Goal: Register for event/course

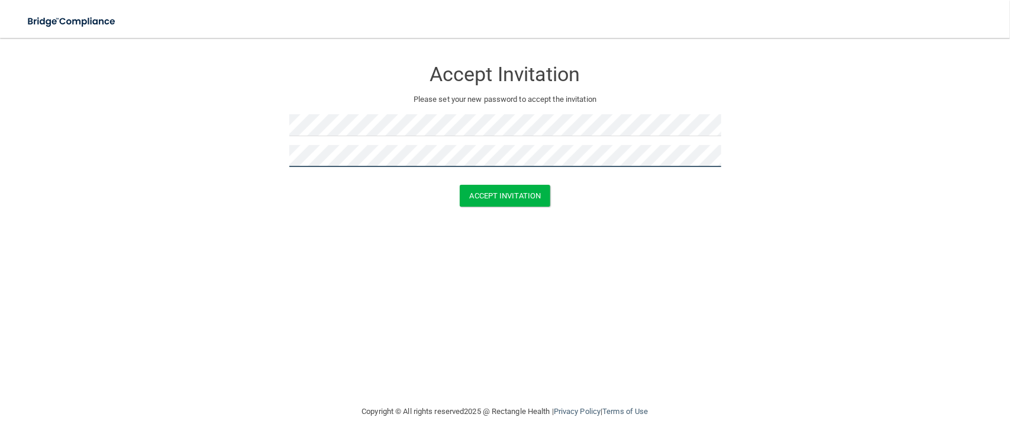
click at [460, 185] on button "Accept Invitation" at bounding box center [505, 196] width 91 height 22
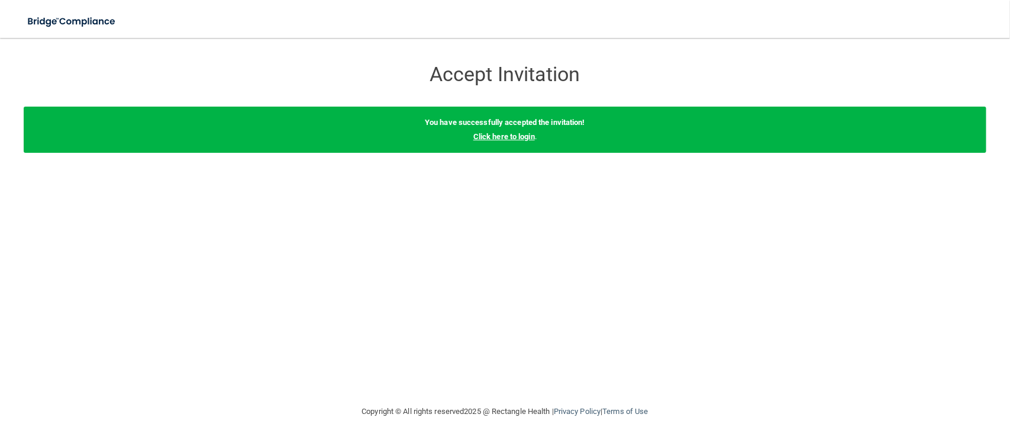
click at [506, 137] on link "Click here to login" at bounding box center [505, 136] width 62 height 9
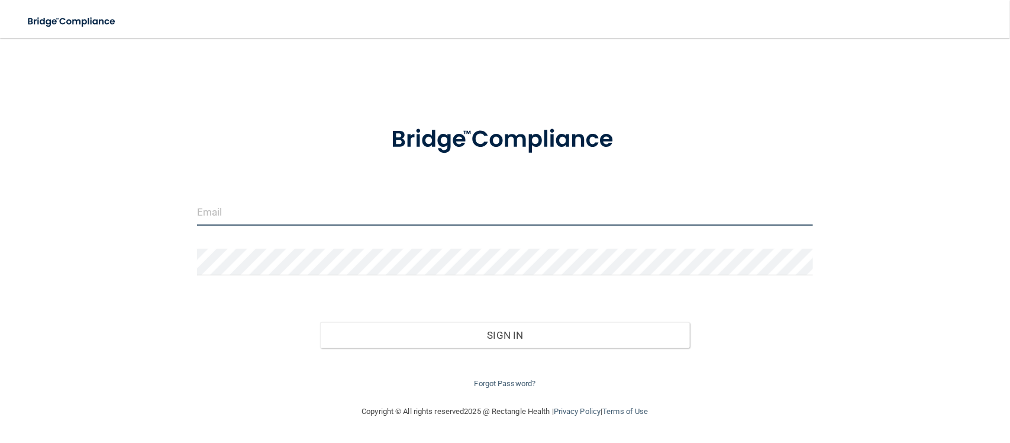
click at [391, 201] on input "email" at bounding box center [505, 212] width 616 height 27
type input "[EMAIL_ADDRESS][DOMAIN_NAME]"
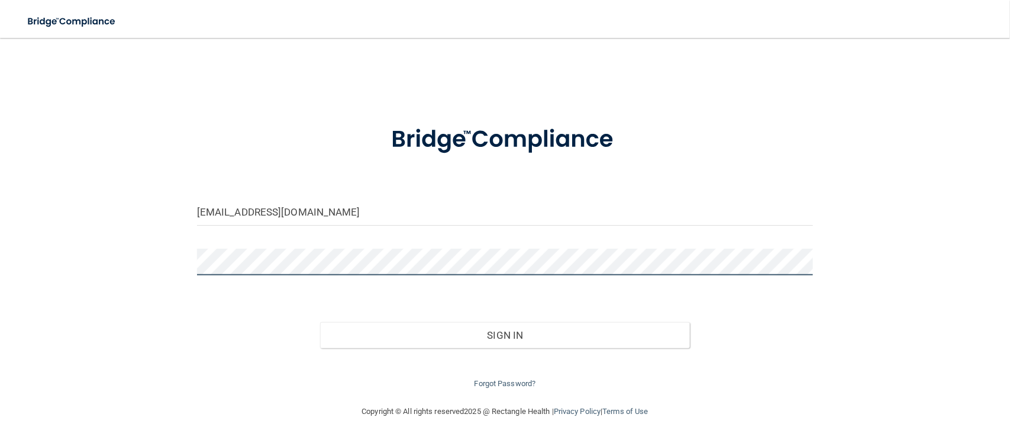
click at [320, 322] on button "Sign In" at bounding box center [505, 335] width 370 height 26
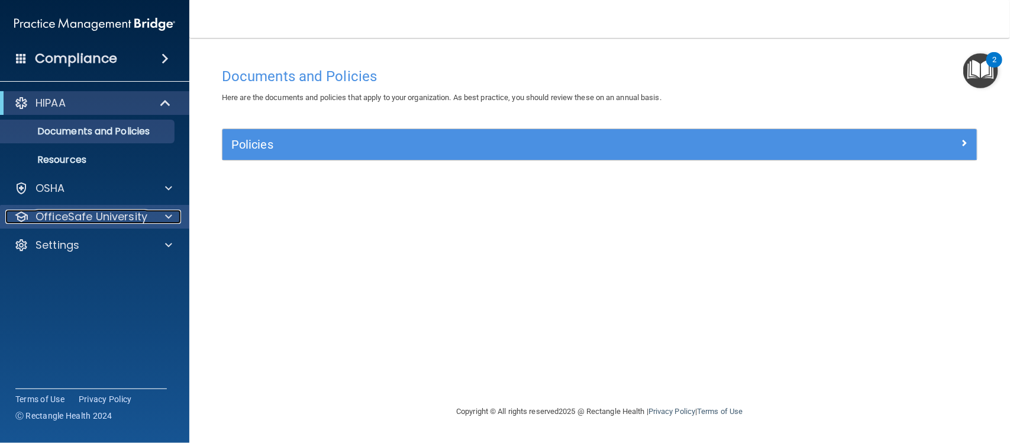
click at [104, 217] on p "OfficeSafe University" at bounding box center [92, 217] width 112 height 14
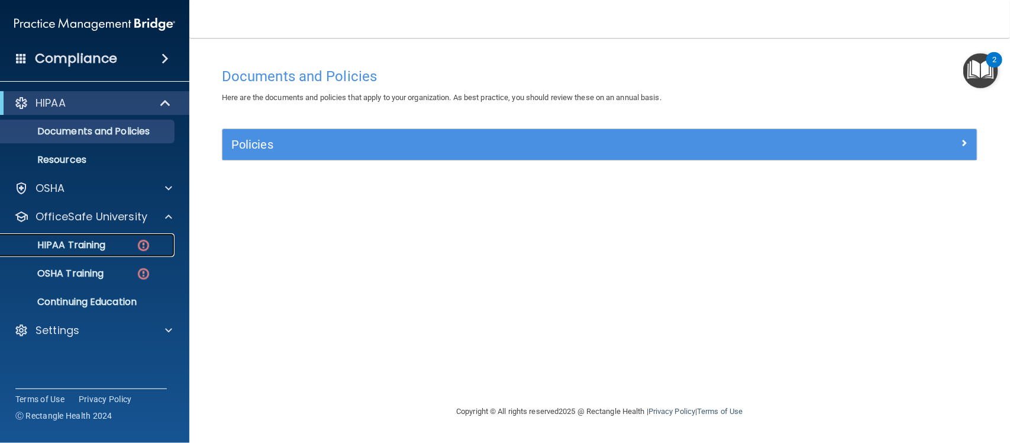
click at [110, 252] on link "HIPAA Training" at bounding box center [81, 245] width 186 height 24
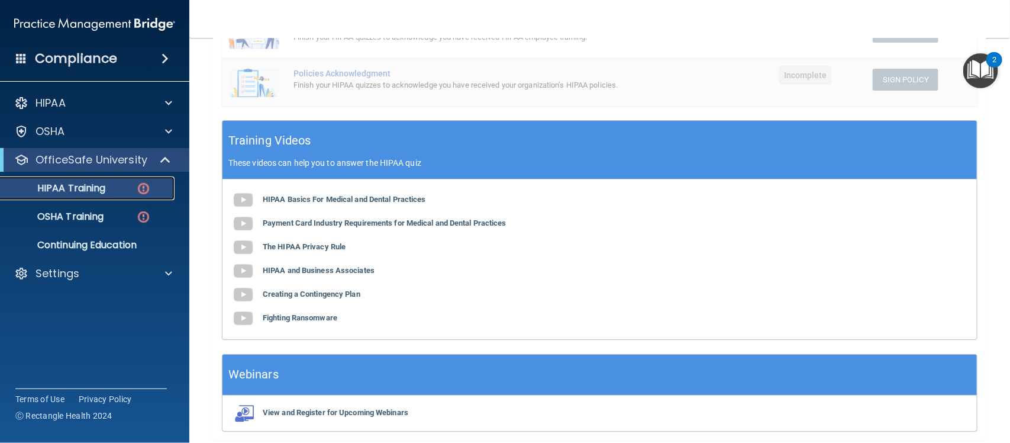
scroll to position [342, 0]
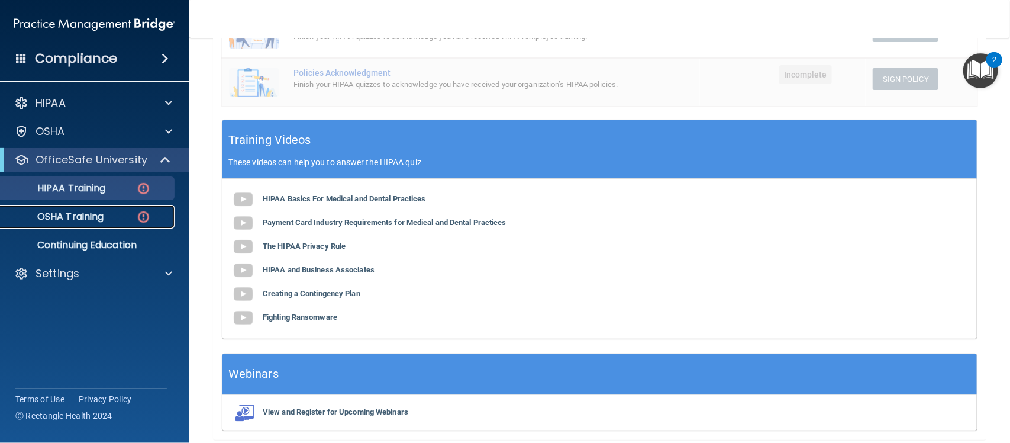
click at [86, 213] on p "OSHA Training" at bounding box center [56, 217] width 96 height 12
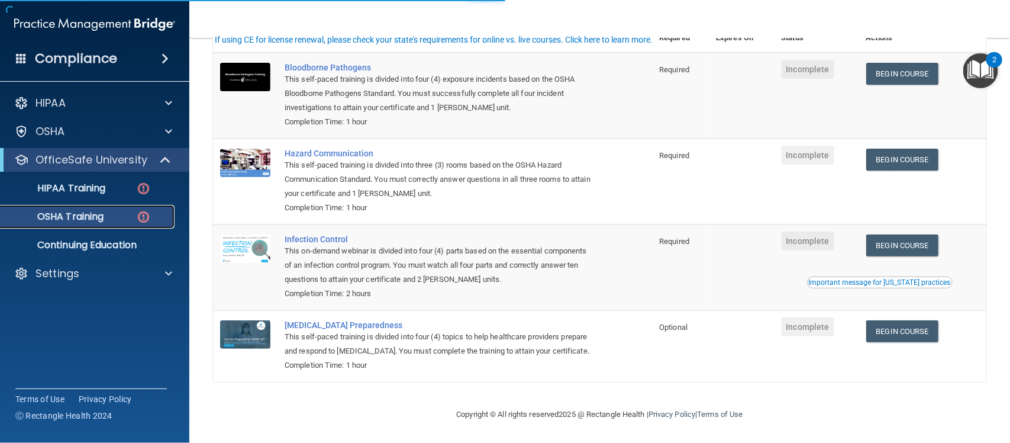
scroll to position [87, 0]
